Goal: Transaction & Acquisition: Purchase product/service

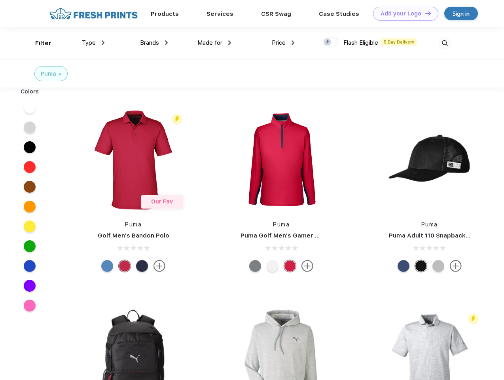
click at [402, 13] on link "Add your Logo Design Tool" at bounding box center [405, 14] width 65 height 14
click at [0, 0] on div "Design Tool" at bounding box center [0, 0] width 0 height 0
click at [424, 13] on link "Add your Logo Design Tool" at bounding box center [405, 14] width 65 height 14
click at [38, 43] on div "Filter" at bounding box center [43, 43] width 16 height 9
click at [93, 43] on span "Type" at bounding box center [89, 42] width 14 height 7
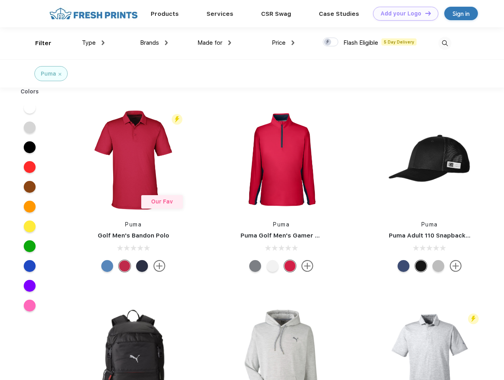
click at [154, 43] on span "Brands" at bounding box center [149, 42] width 19 height 7
click at [214, 43] on span "Made for" at bounding box center [209, 42] width 25 height 7
click at [283, 43] on span "Price" at bounding box center [279, 42] width 14 height 7
click at [331, 42] on div at bounding box center [330, 42] width 15 height 9
click at [328, 42] on input "checkbox" at bounding box center [325, 39] width 5 height 5
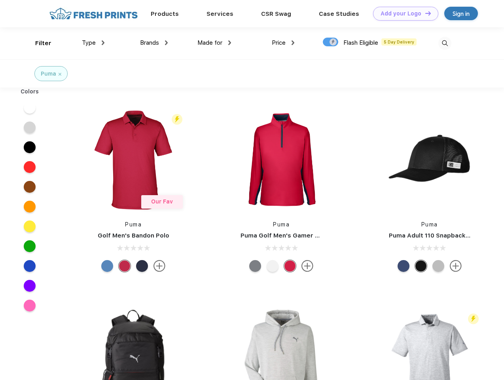
click at [444, 43] on img at bounding box center [444, 43] width 13 height 13
